Goal: Find specific page/section: Find specific page/section

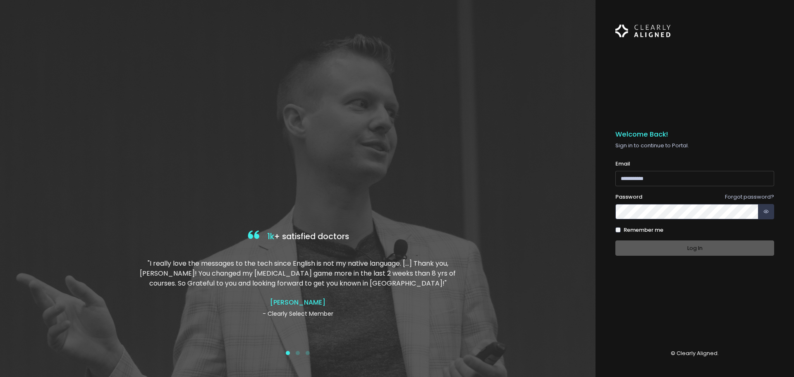
type input "**********"
click at [685, 243] on div "Log In" at bounding box center [694, 247] width 159 height 15
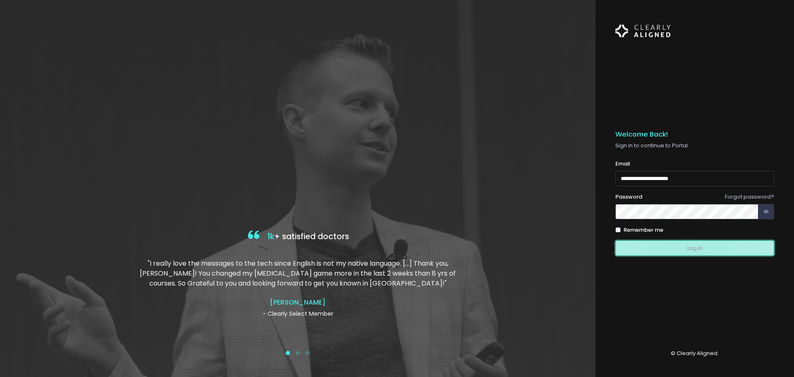
click at [687, 247] on button "Log In" at bounding box center [694, 247] width 159 height 15
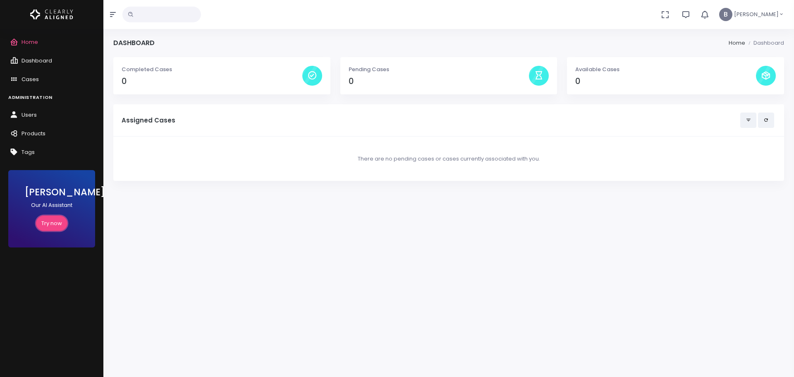
click at [41, 221] on link "Try now" at bounding box center [51, 222] width 31 height 15
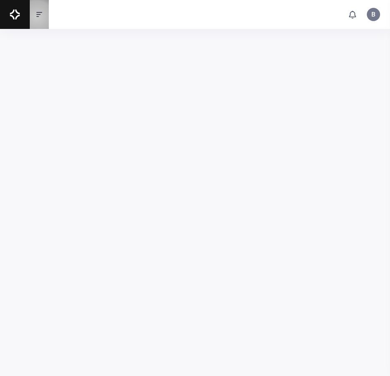
click at [37, 17] on icon "button" at bounding box center [39, 14] width 6 height 7
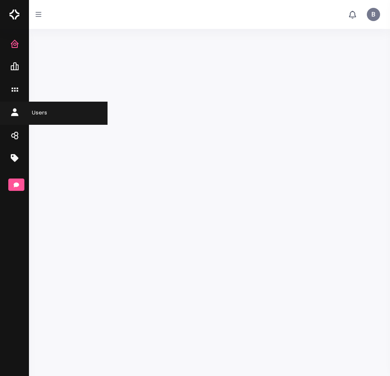
click at [12, 108] on icon "scrollable content" at bounding box center [16, 113] width 12 height 10
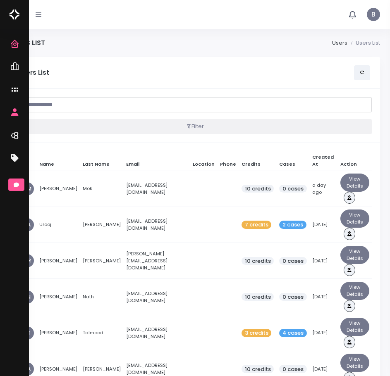
click at [64, 105] on input "text" at bounding box center [194, 104] width 353 height 15
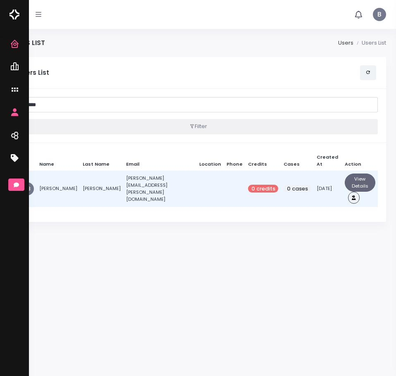
type input "******"
click at [345, 174] on button "View Details" at bounding box center [360, 183] width 30 height 18
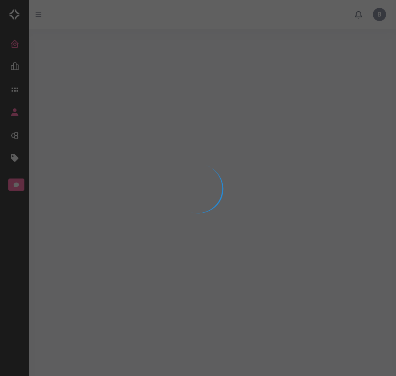
select select "**********"
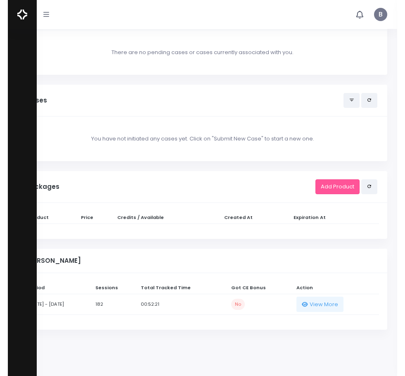
scroll to position [909, 0]
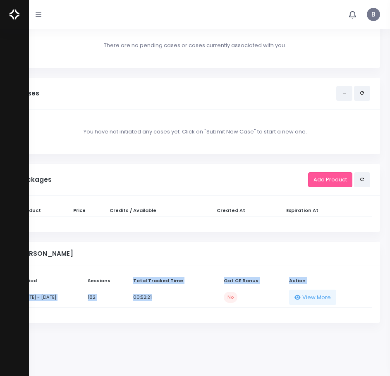
drag, startPoint x: 155, startPoint y: 286, endPoint x: 188, endPoint y: 288, distance: 32.7
click at [188, 288] on table "Period Sessions Total Tracked Time Got CE Bonus Action [DATE] - [DATE] 182 00:5…" at bounding box center [194, 290] width 353 height 33
click at [186, 289] on td "00:52:21" at bounding box center [176, 297] width 90 height 21
click at [34, 6] on button "button" at bounding box center [38, 14] width 19 height 29
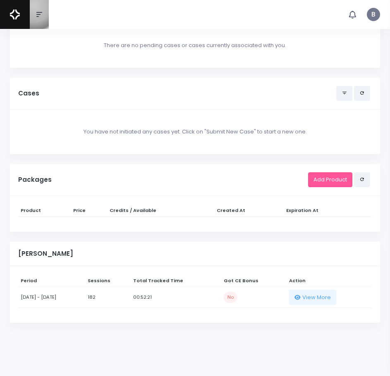
click at [34, 6] on button "button" at bounding box center [39, 14] width 19 height 29
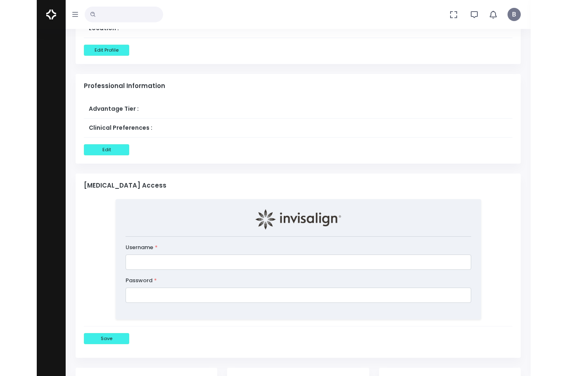
scroll to position [386, 0]
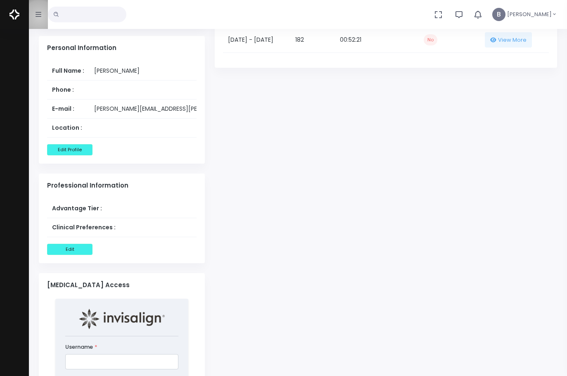
click at [39, 17] on icon "button" at bounding box center [39, 14] width 6 height 7
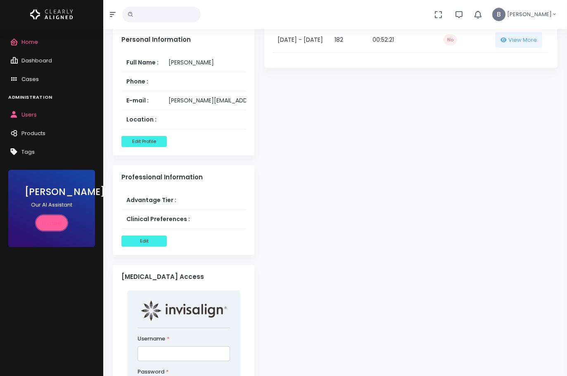
click at [46, 219] on link "Try now" at bounding box center [51, 222] width 31 height 15
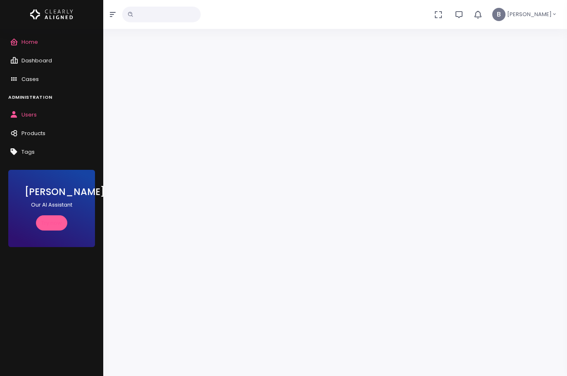
click at [29, 115] on span "Users" at bounding box center [28, 115] width 15 height 8
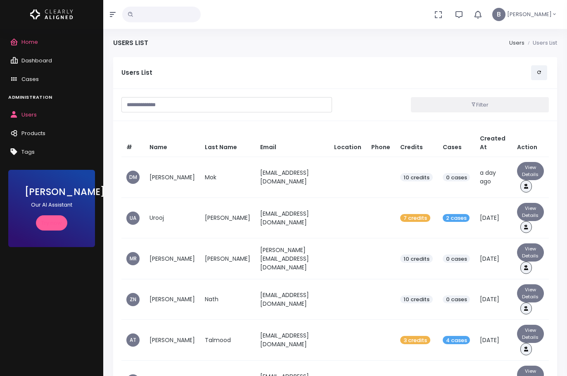
click at [220, 101] on input "text" at bounding box center [227, 104] width 211 height 15
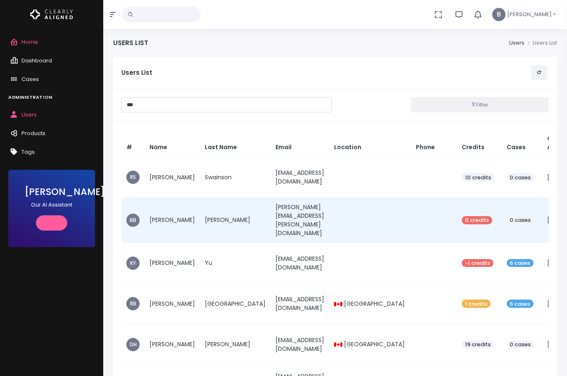
type input "***"
click at [202, 209] on td "[PERSON_NAME]" at bounding box center [235, 220] width 71 height 45
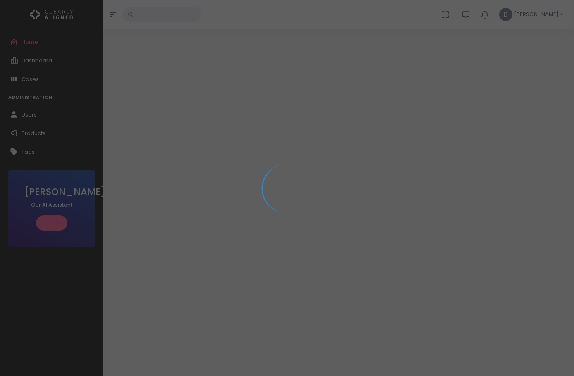
select select "**********"
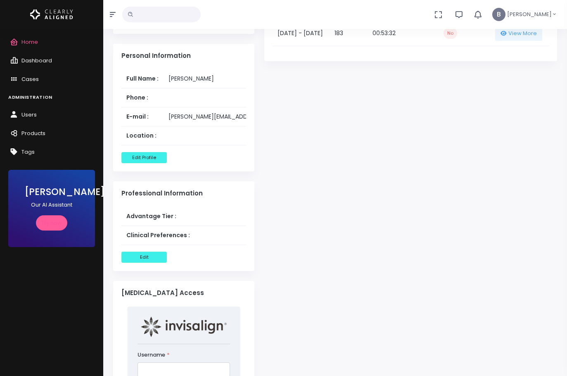
scroll to position [331, 0]
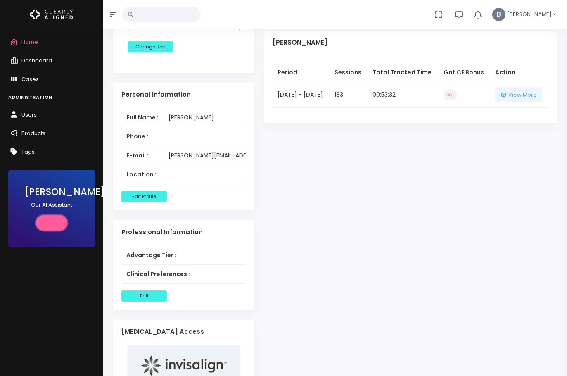
click at [38, 224] on link "Try now" at bounding box center [51, 222] width 31 height 15
